Goal: Task Accomplishment & Management: Complete application form

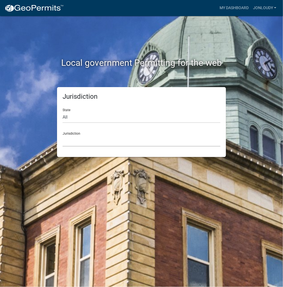
click at [77, 139] on select "[GEOGRAPHIC_DATA], [US_STATE] [GEOGRAPHIC_DATA], [US_STATE][PERSON_NAME][GEOGRA…" at bounding box center [142, 140] width 158 height 11
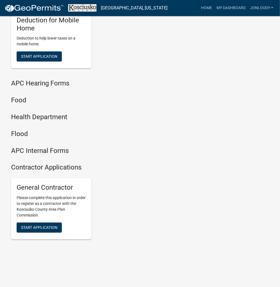
scroll to position [665, 0]
click at [51, 226] on span "Start Application" at bounding box center [39, 228] width 36 height 4
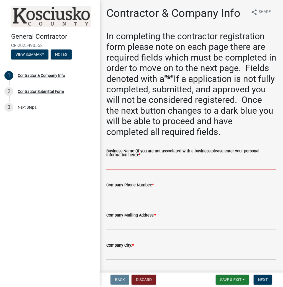
click at [120, 166] on input "Business Name (If you are not associated with a business please enter your pers…" at bounding box center [191, 163] width 170 height 11
paste input "JONLOUDY"
click at [115, 164] on input "JONLOUDY" at bounding box center [191, 163] width 170 height 11
type input "[PERSON_NAME]"
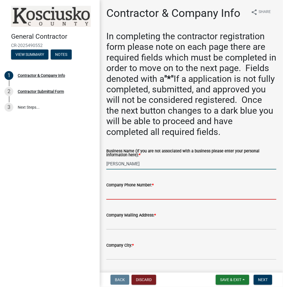
click at [121, 198] on input "Company Phone Number: *" at bounding box center [191, 193] width 170 height 11
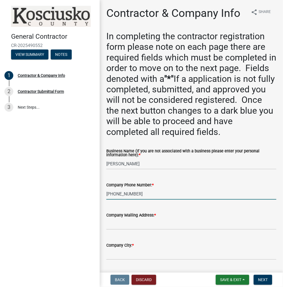
type input "[PHONE_NUMBER]"
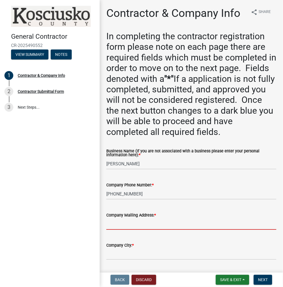
click at [113, 223] on input "Company Mailing Address: *" at bounding box center [191, 224] width 170 height 11
type input "2261 N 1000 E"
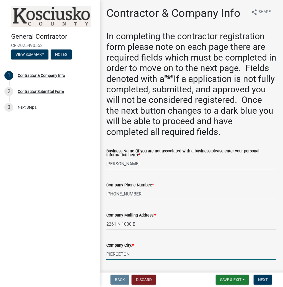
type input "PIERCETON"
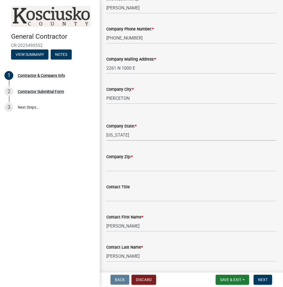
select select "IN"
type input "46562"
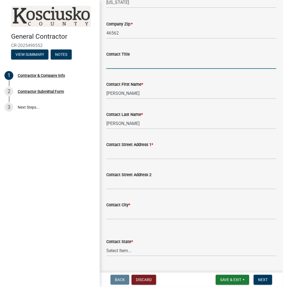
scroll to position [289, 0]
click at [125, 152] on input "Contact Street Address 1 *" at bounding box center [191, 153] width 170 height 11
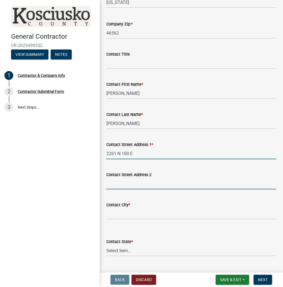
click at [127, 154] on input "2261 N 100 E" at bounding box center [191, 153] width 170 height 11
type input "2261 N 1000 E"
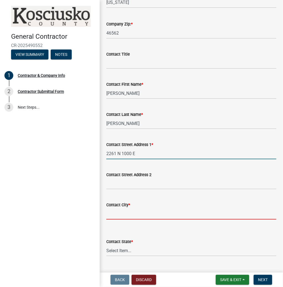
click at [127, 215] on input "Contact City *" at bounding box center [191, 213] width 170 height 11
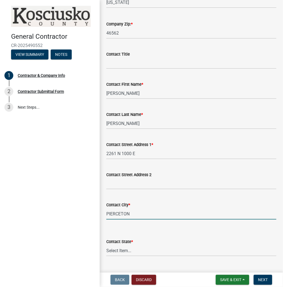
type input "PIERCETON"
select select "IN"
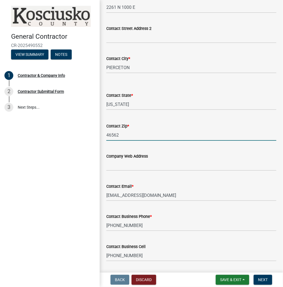
type input "46562"
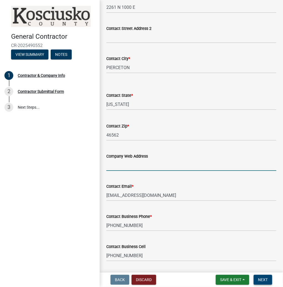
click at [265, 282] on span "Next" at bounding box center [263, 280] width 10 height 4
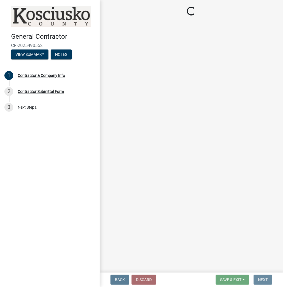
scroll to position [0, 0]
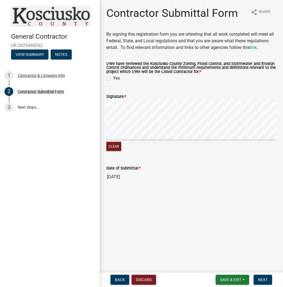
click at [113, 80] on label "Yes" at bounding box center [116, 78] width 7 height 7
click at [113, 79] on input "Yes" at bounding box center [115, 77] width 4 height 4
radio input "true"
click at [263, 280] on span "Next" at bounding box center [263, 280] width 10 height 4
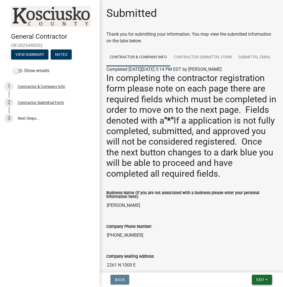
click at [258, 284] on button "Exit" at bounding box center [262, 280] width 20 height 10
click at [249, 265] on button "Save & Exit" at bounding box center [250, 265] width 44 height 13
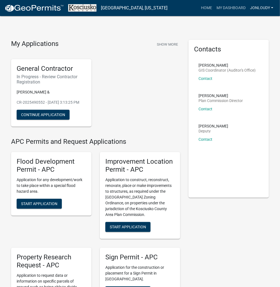
click at [260, 8] on link "JONLOUDY" at bounding box center [261, 8] width 28 height 11
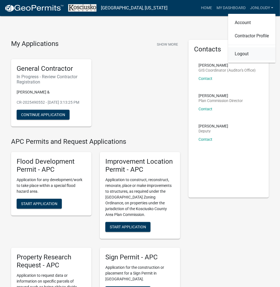
click at [241, 50] on link "Logout" at bounding box center [251, 53] width 47 height 13
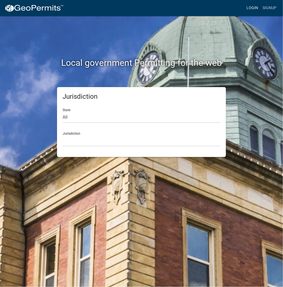
click at [250, 10] on link "Login" at bounding box center [252, 8] width 16 height 11
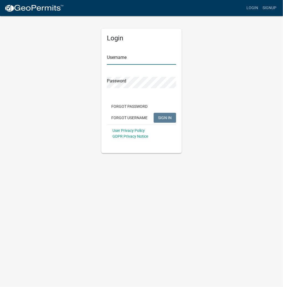
click at [118, 59] on input "Username" at bounding box center [141, 58] width 69 height 11
type input "kosplanning"
click at [154, 113] on button "SIGN IN" at bounding box center [165, 118] width 22 height 10
